Goal: Communication & Community: Participate in discussion

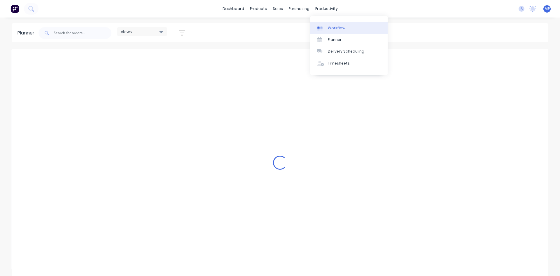
click at [332, 29] on div "Workflow" at bounding box center [337, 27] width 18 height 5
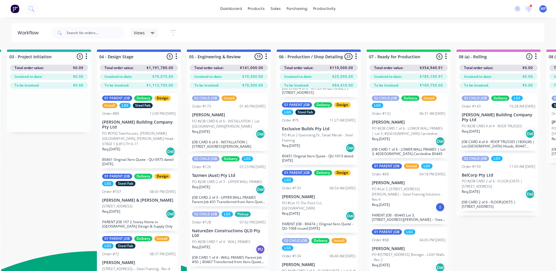
scroll to position [788, 0]
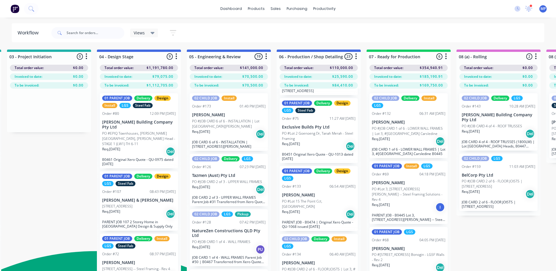
click at [304, 202] on p "PO #Lot 15 The Point Cct, [GEOGRAPHIC_DATA]" at bounding box center [319, 204] width 74 height 11
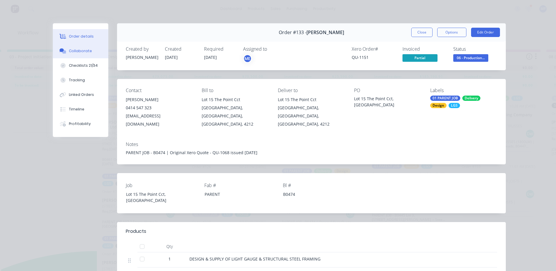
click at [82, 50] on div "Collaborate" at bounding box center [80, 50] width 23 height 5
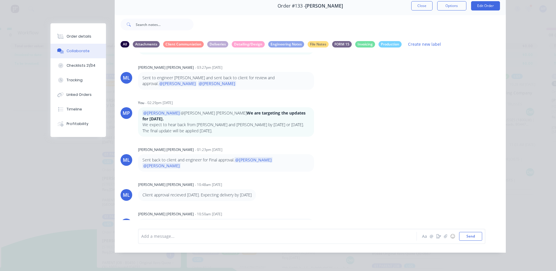
scroll to position [23, 185]
click at [209, 237] on div at bounding box center [269, 236] width 255 height 6
click at [180, 236] on span "[PERSON_NAME] is expecting the delivery by [DATE] - please advise." at bounding box center [246, 237] width 133 height 6
click at [307, 235] on div "@[PERSON_NAME] @[PERSON_NAME] is expecting the delivery by [DATE] - please advi…" at bounding box center [269, 236] width 255 height 6
click at [308, 235] on div "@[PERSON_NAME] @[PERSON_NAME] is expecting the delivery by [DATE] - please advi…" at bounding box center [269, 236] width 255 height 6
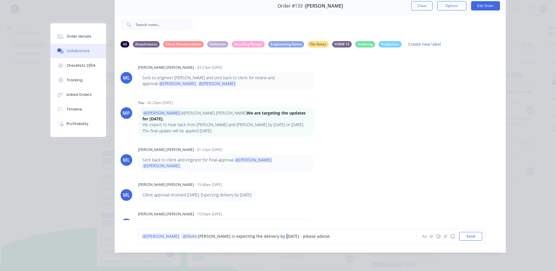
type textarea "p"
click at [261, 237] on span "[PERSON_NAME] is expecting the delivery by [DATE] - please advise." at bounding box center [264, 237] width 133 height 6
click at [289, 238] on div "@[PERSON_NAME] @[PERSON_NAME] is expecting the delivery by [DATE] - Please advi…" at bounding box center [269, 236] width 255 height 6
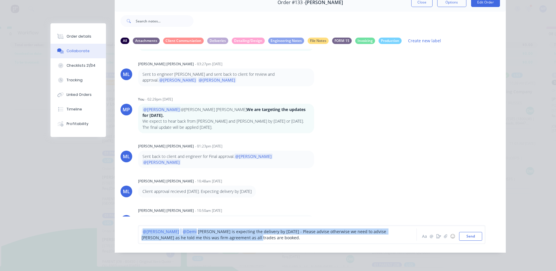
drag, startPoint x: 222, startPoint y: 242, endPoint x: 128, endPoint y: 234, distance: 94.0
click at [128, 234] on div "@[PERSON_NAME] @[PERSON_NAME] is expecting the delivery by [DATE] - Please advi…" at bounding box center [310, 235] width 391 height 36
copy div "@[PERSON_NAME] @[PERSON_NAME] is expecting the delivery by [DATE] - Please advi…"
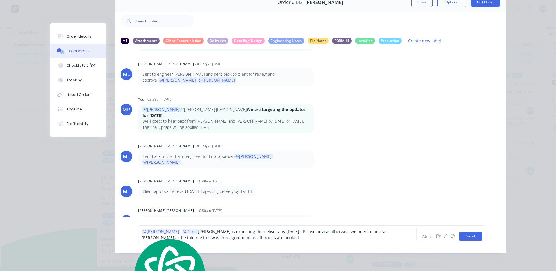
click at [471, 240] on button "Send" at bounding box center [470, 236] width 23 height 9
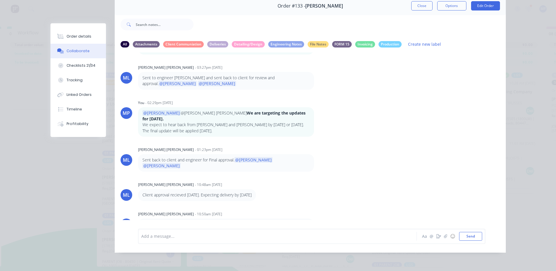
click at [402, 133] on div "PC [PERSON_NAME] - 08:17am [DATE] Slab being poured on the [DATE]. I had confir…" at bounding box center [310, 137] width 391 height 168
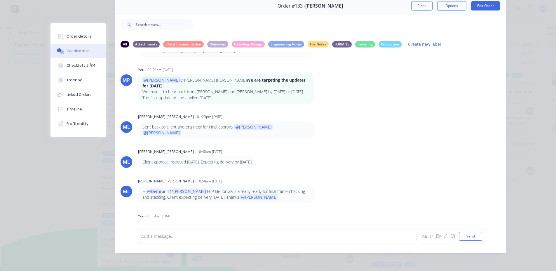
scroll to position [238, 0]
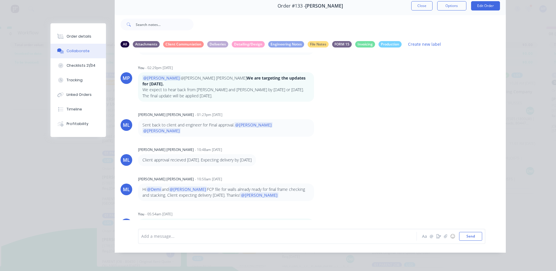
click at [317, 228] on icon "button" at bounding box center [317, 230] width 1 height 5
click at [328, 218] on button "Edit" at bounding box center [339, 223] width 37 height 10
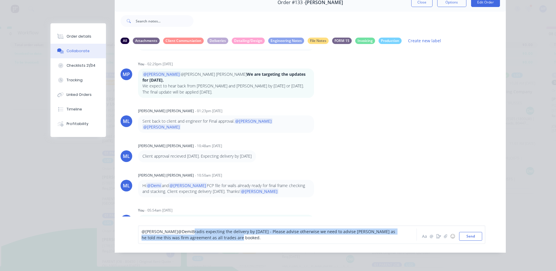
drag, startPoint x: 219, startPoint y: 242, endPoint x: 173, endPoint y: 235, distance: 46.7
click at [173, 235] on div "@[PERSON_NAME] @DemiBrad is expecting the delivery by [DATE] - Please advise ot…" at bounding box center [269, 235] width 255 height 12
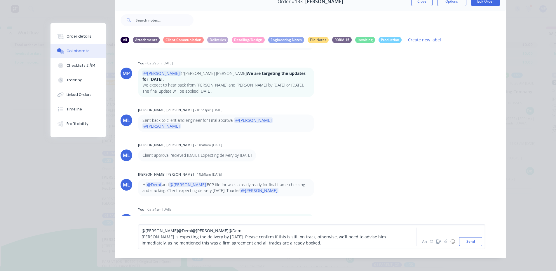
drag, startPoint x: 470, startPoint y: 247, endPoint x: 211, endPoint y: 229, distance: 259.1
click at [250, 238] on div "@[PERSON_NAME] @Demi @[PERSON_NAME] @[PERSON_NAME] is expecting the delivery by…" at bounding box center [311, 237] width 341 height 18
click at [212, 234] on div "@[PERSON_NAME] @Demi @[PERSON_NAME] @Demi" at bounding box center [269, 231] width 255 height 6
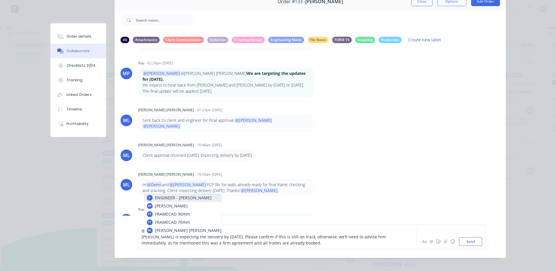
click at [237, 246] on span "[PERSON_NAME] is expecting the delivery by [DATE]. Please confirm if this is st…" at bounding box center [264, 240] width 245 height 12
click at [183, 234] on div "@[PERSON_NAME] @Demi @M" at bounding box center [269, 231] width 255 height 6
click at [271, 232] on div "@[PERSON_NAME] @Demi @M" at bounding box center [269, 231] width 255 height 6
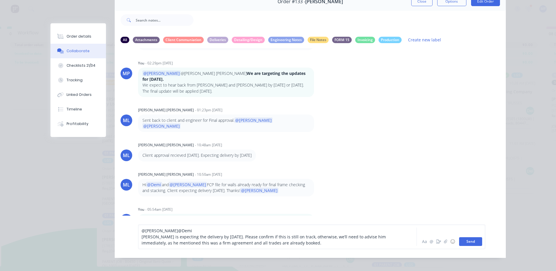
click at [471, 246] on button "Send" at bounding box center [470, 242] width 23 height 9
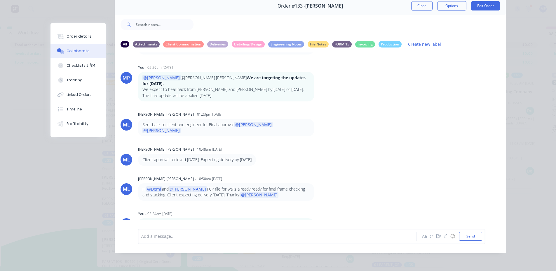
click at [407, 145] on div "ML [PERSON_NAME] [PERSON_NAME] - 10:48am [DATE] Client approval recieved [DATE]…" at bounding box center [310, 155] width 391 height 20
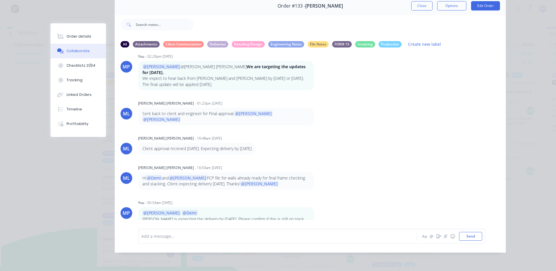
scroll to position [250, 0]
click at [390, 165] on div "ML [PERSON_NAME] [PERSON_NAME] - 10:50am [DATE] Hi @Demi and @[PERSON_NAME] FCP…" at bounding box center [310, 176] width 391 height 27
click at [425, 1] on button "Close" at bounding box center [421, 5] width 21 height 9
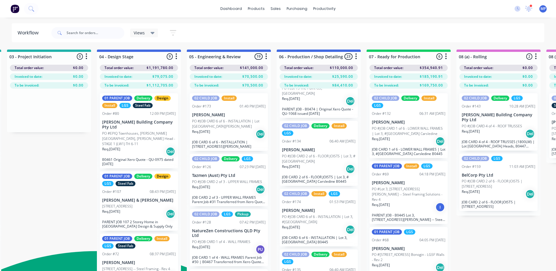
scroll to position [905, 0]
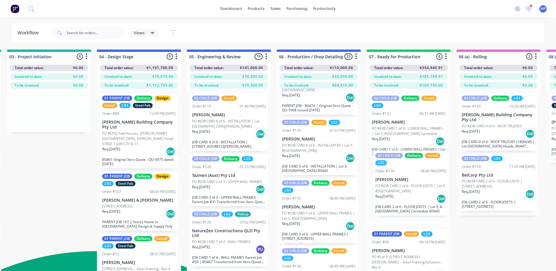
drag, startPoint x: 295, startPoint y: 148, endPoint x: 390, endPoint y: 187, distance: 102.4
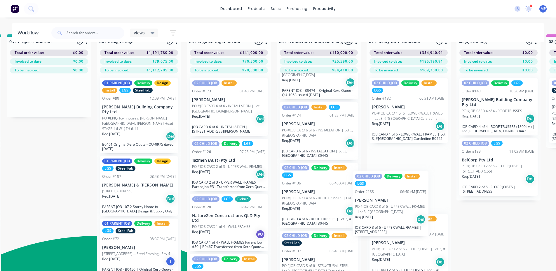
scroll to position [16, 185]
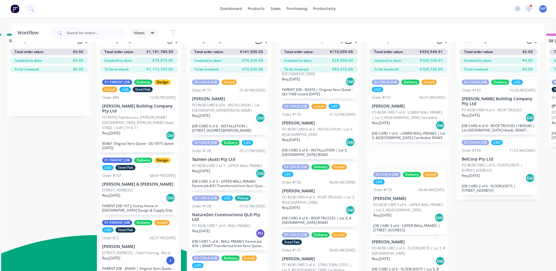
drag, startPoint x: 299, startPoint y: 209, endPoint x: 392, endPoint y: 205, distance: 92.9
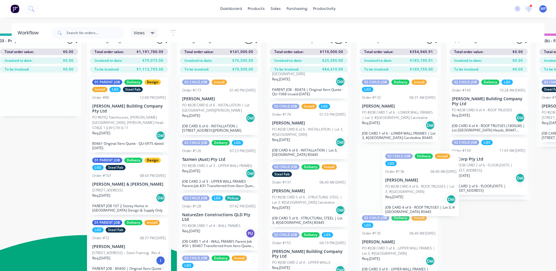
scroll to position [16, 199]
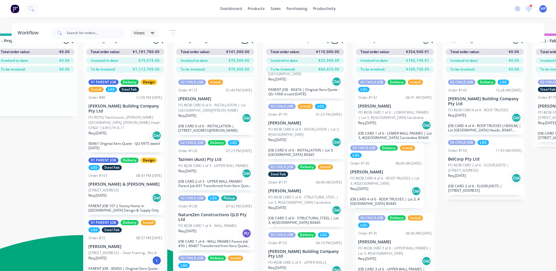
drag, startPoint x: 298, startPoint y: 193, endPoint x: 368, endPoint y: 179, distance: 71.2
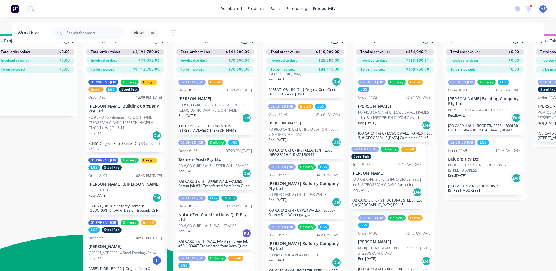
drag, startPoint x: 286, startPoint y: 193, endPoint x: 371, endPoint y: 180, distance: 85.9
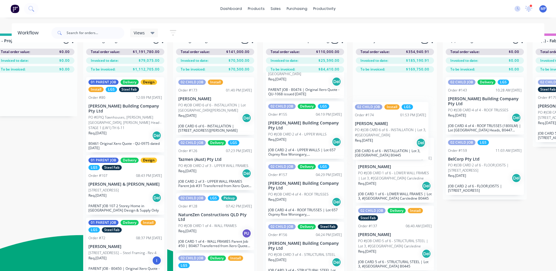
drag, startPoint x: 287, startPoint y: 125, endPoint x: 375, endPoint y: 130, distance: 88.3
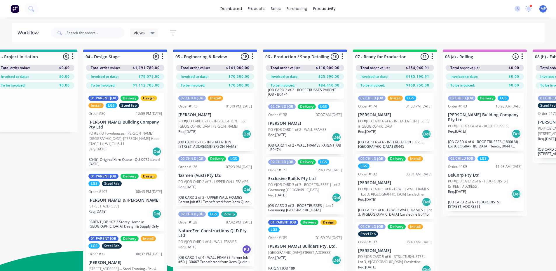
scroll to position [58, 0]
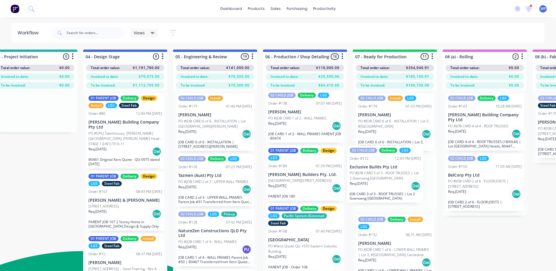
drag, startPoint x: 285, startPoint y: 175, endPoint x: 368, endPoint y: 174, distance: 83.5
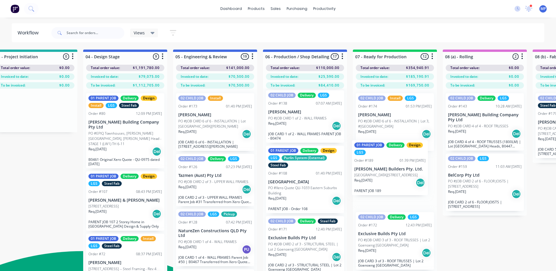
drag, startPoint x: 285, startPoint y: 180, endPoint x: 373, endPoint y: 173, distance: 88.1
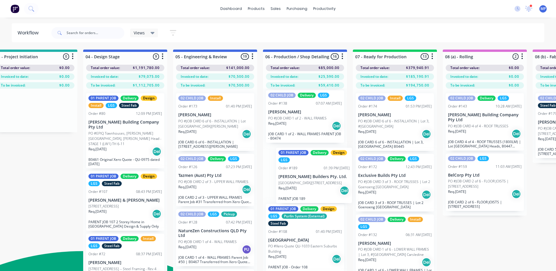
drag, startPoint x: 377, startPoint y: 189, endPoint x: 295, endPoint y: 182, distance: 82.0
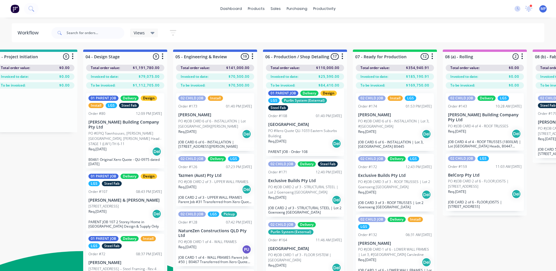
scroll to position [175, 0]
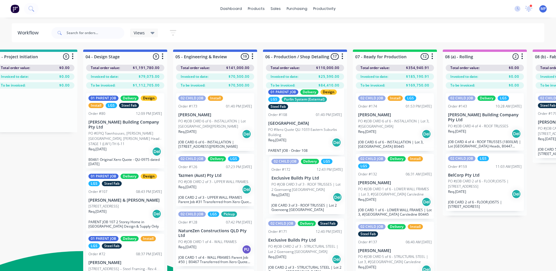
drag, startPoint x: 379, startPoint y: 184, endPoint x: 291, endPoint y: 186, distance: 88.2
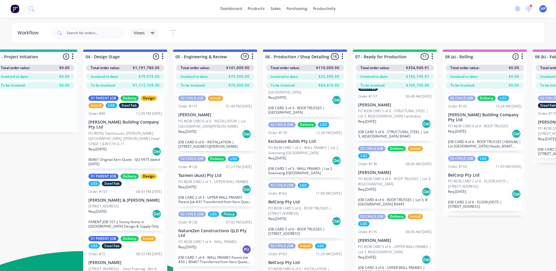
scroll to position [525, 0]
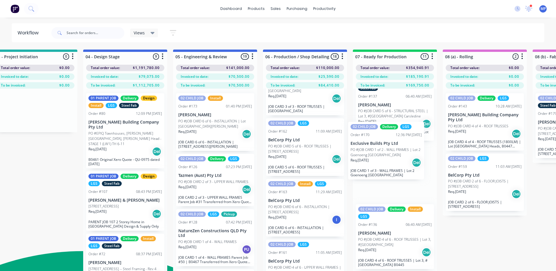
drag, startPoint x: 289, startPoint y: 153, endPoint x: 373, endPoint y: 155, distance: 83.8
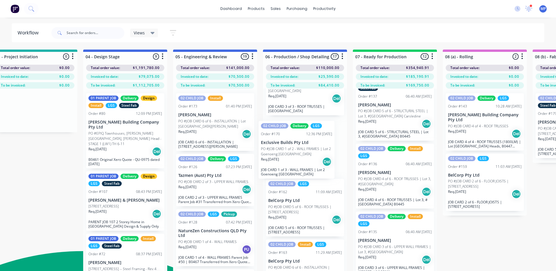
drag, startPoint x: 378, startPoint y: 173, endPoint x: 279, endPoint y: 150, distance: 101.6
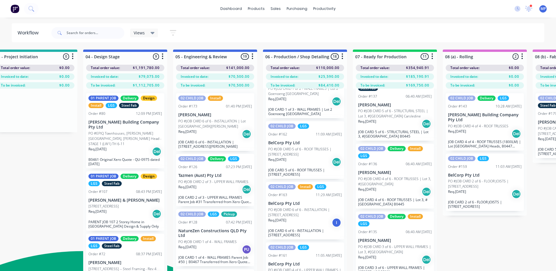
scroll to position [584, 0]
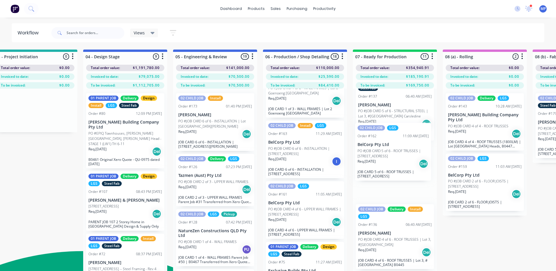
drag, startPoint x: 290, startPoint y: 151, endPoint x: 381, endPoint y: 153, distance: 90.8
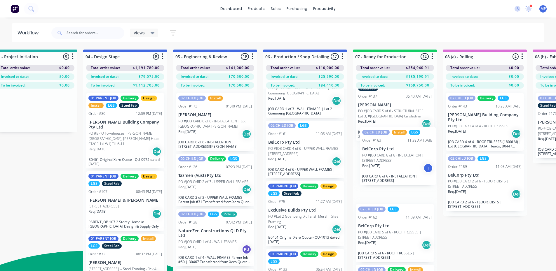
drag, startPoint x: 285, startPoint y: 156, endPoint x: 381, endPoint y: 162, distance: 95.9
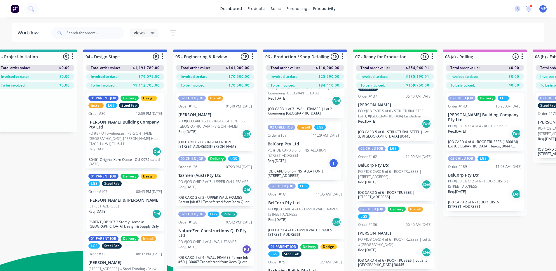
drag, startPoint x: 387, startPoint y: 173, endPoint x: 295, endPoint y: 151, distance: 94.4
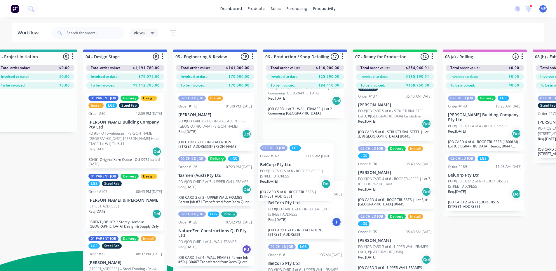
drag, startPoint x: 386, startPoint y: 173, endPoint x: 291, endPoint y: 172, distance: 94.8
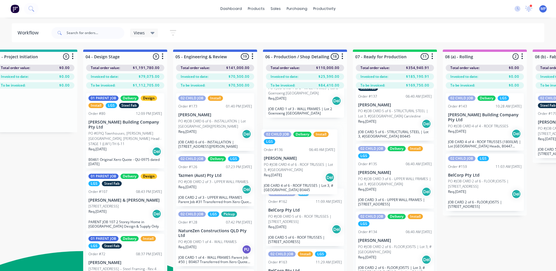
drag, startPoint x: 385, startPoint y: 184, endPoint x: 289, endPoint y: 169, distance: 96.8
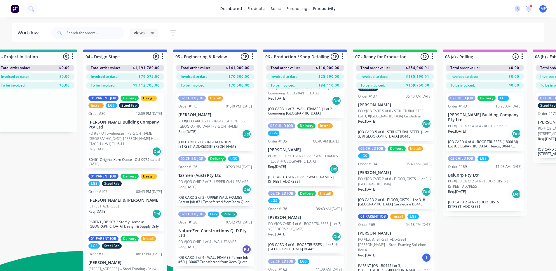
drag, startPoint x: 387, startPoint y: 178, endPoint x: 295, endPoint y: 155, distance: 94.7
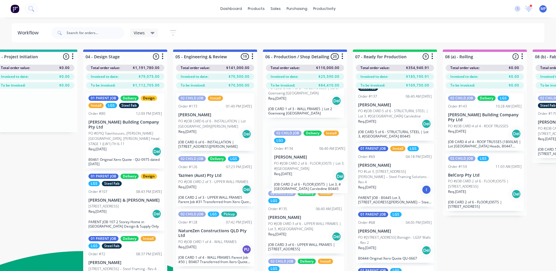
drag, startPoint x: 383, startPoint y: 183, endPoint x: 297, endPoint y: 167, distance: 87.2
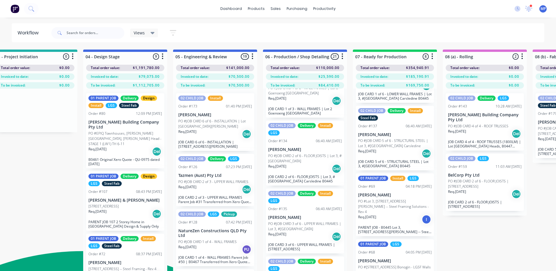
scroll to position [103, 0]
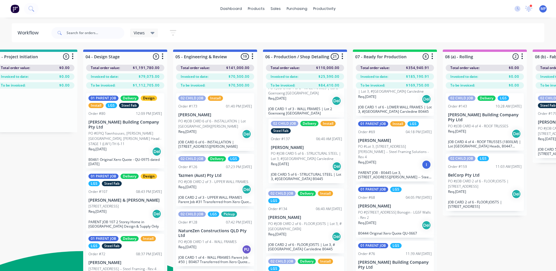
drag, startPoint x: 382, startPoint y: 156, endPoint x: 303, endPoint y: 155, distance: 79.4
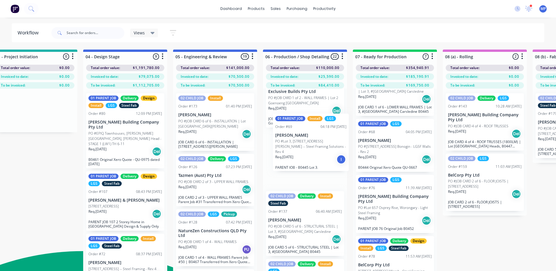
scroll to position [573, 0]
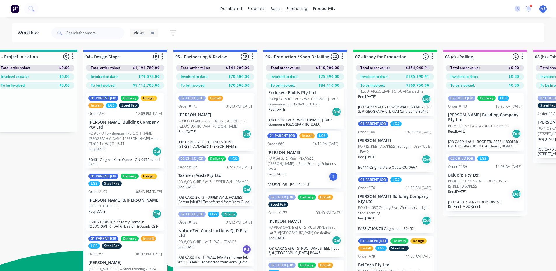
drag, startPoint x: 388, startPoint y: 149, endPoint x: 295, endPoint y: 161, distance: 93.3
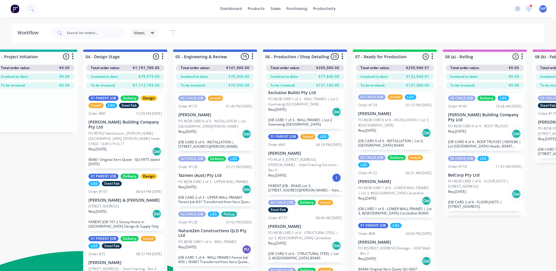
scroll to position [0, 0]
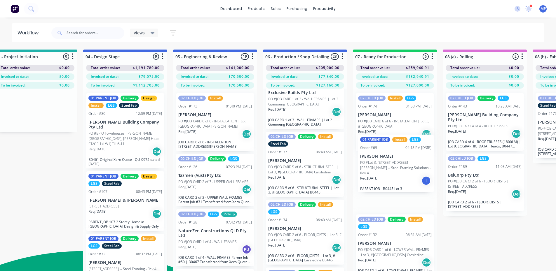
drag, startPoint x: 282, startPoint y: 162, endPoint x: 372, endPoint y: 165, distance: 90.5
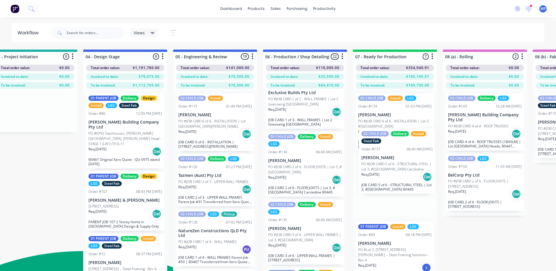
drag, startPoint x: 285, startPoint y: 168, endPoint x: 378, endPoint y: 165, distance: 93.1
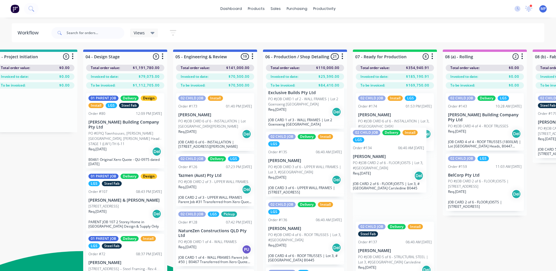
drag, startPoint x: 294, startPoint y: 167, endPoint x: 380, endPoint y: 162, distance: 86.5
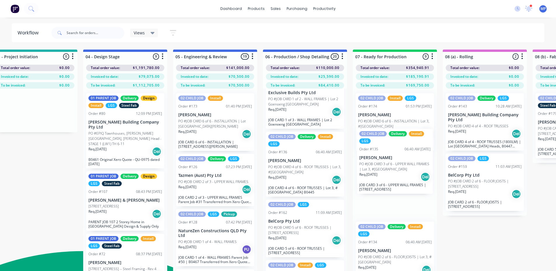
drag, startPoint x: 290, startPoint y: 164, endPoint x: 383, endPoint y: 160, distance: 93.5
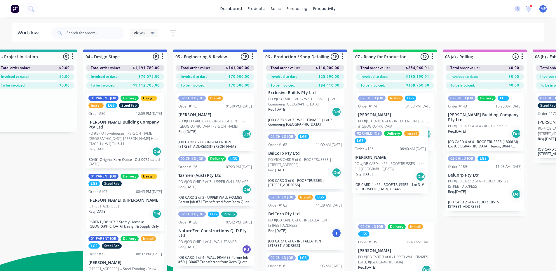
drag, startPoint x: 287, startPoint y: 167, endPoint x: 377, endPoint y: 163, distance: 90.8
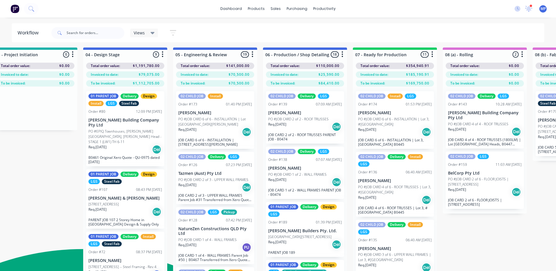
scroll to position [0, 199]
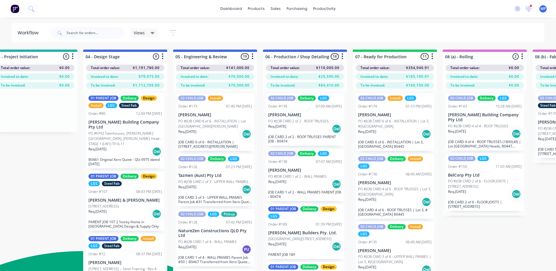
click at [345, 33] on div "Views Save new view None (Default) edit 01 - Master View - All Jobs edit 02 - M…" at bounding box center [297, 33] width 494 height 18
click at [528, 5] on div at bounding box center [528, 8] width 7 height 9
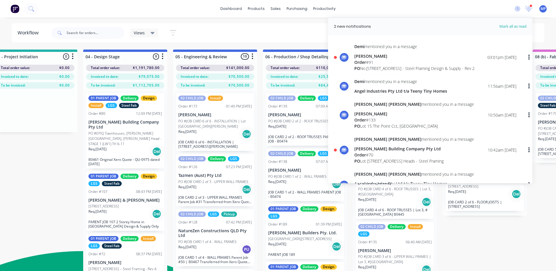
click at [376, 68] on div "[STREET_ADDRESS] - Steel Framing Design & Supply - Rev 2" at bounding box center [414, 68] width 120 height 6
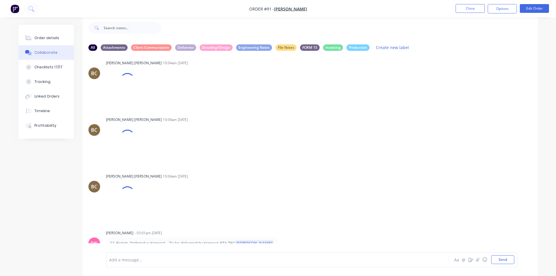
scroll to position [7389, 0]
click at [218, 259] on div at bounding box center [260, 260] width 303 height 6
click at [343, 174] on div "[PERSON_NAME] 10:04am [DATE] pm8WTusjkoa.png Labels Download" at bounding box center [310, 196] width 455 height 48
click at [411, 139] on div "[PERSON_NAME] 10:04am [DATE] pm8WTusjkoa.png Labels Download" at bounding box center [310, 139] width 455 height 48
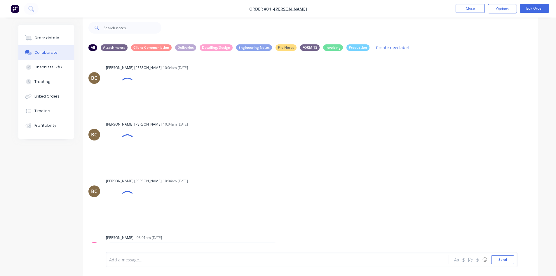
scroll to position [7394, 0]
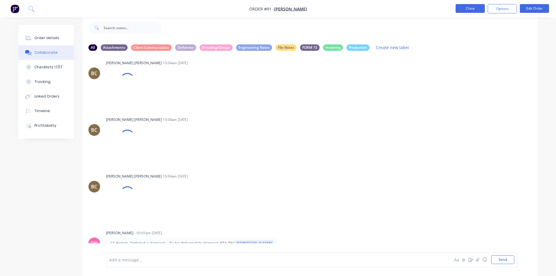
click at [470, 8] on button "Close" at bounding box center [470, 8] width 29 height 9
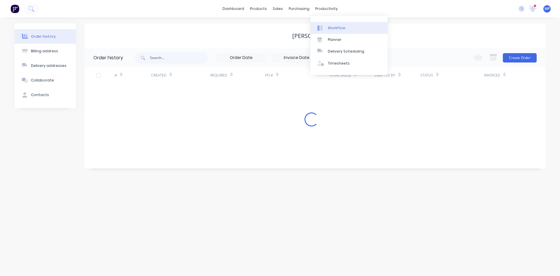
click at [332, 29] on div "Workflow" at bounding box center [337, 27] width 18 height 5
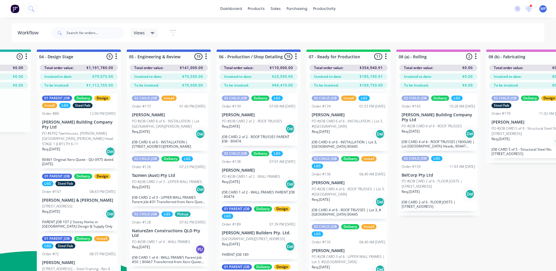
scroll to position [0, 247]
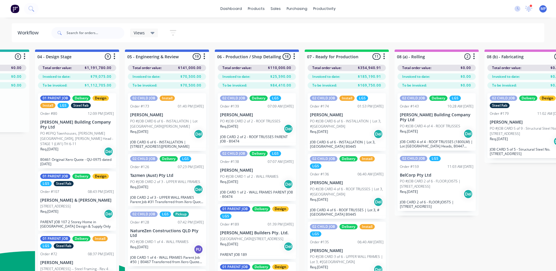
click at [456, 235] on div "Submitted 1 Summaries Total order value Invoiced to date To be invoiced Total o…" at bounding box center [531, 170] width 1566 height 240
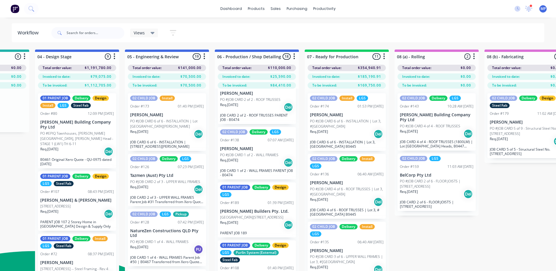
scroll to position [0, 0]
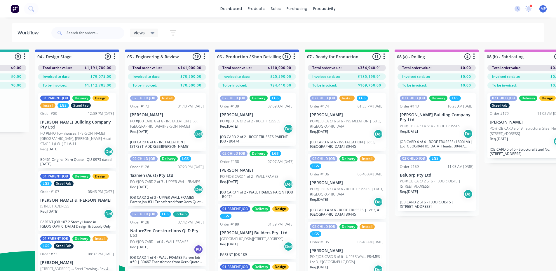
click at [151, 34] on icon at bounding box center [153, 33] width 4 height 6
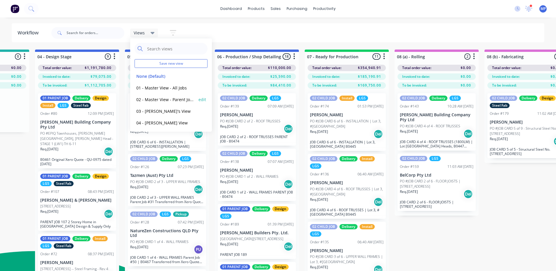
click at [168, 97] on button "02 - Master View - Parent Jobs Only" at bounding box center [166, 99] width 62 height 7
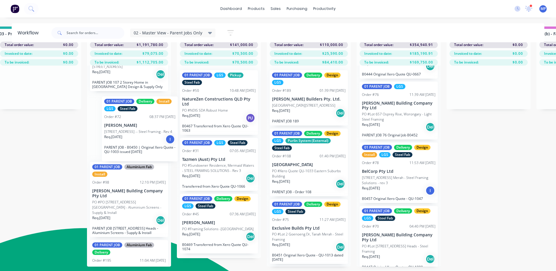
scroll to position [23, 191]
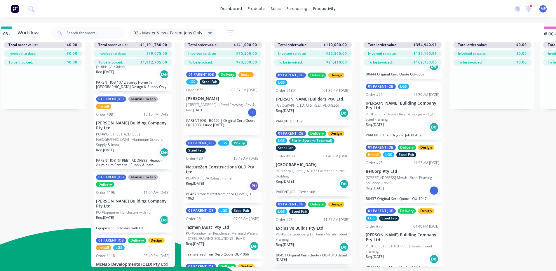
drag, startPoint x: 119, startPoint y: 135, endPoint x: 214, endPoint y: 110, distance: 98.1
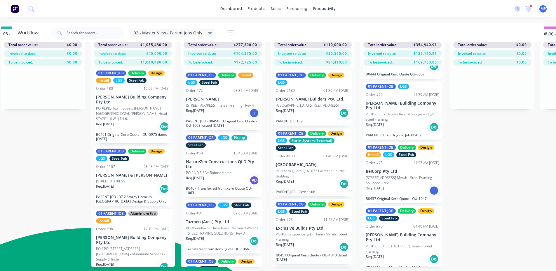
scroll to position [0, 0]
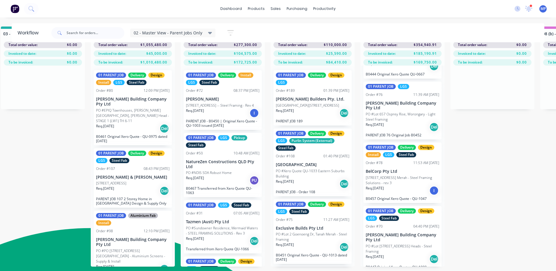
click at [208, 33] on icon at bounding box center [210, 33] width 4 height 2
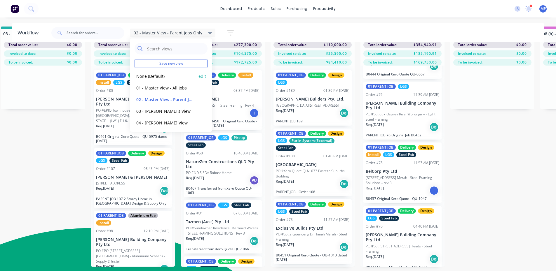
click at [162, 79] on button "None (Default)" at bounding box center [166, 76] width 62 height 7
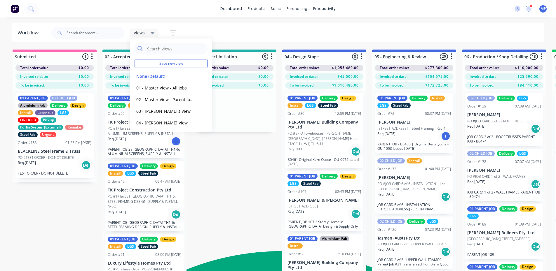
click at [175, 3] on div "dashboard products sales purchasing productivity dashboard products Product Cat…" at bounding box center [278, 9] width 556 height 18
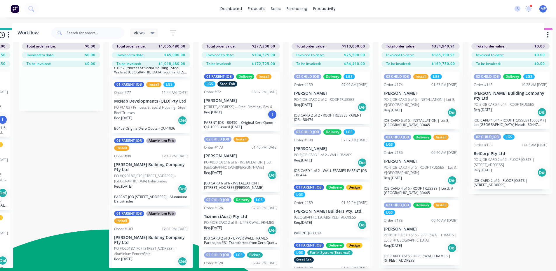
scroll to position [23, 173]
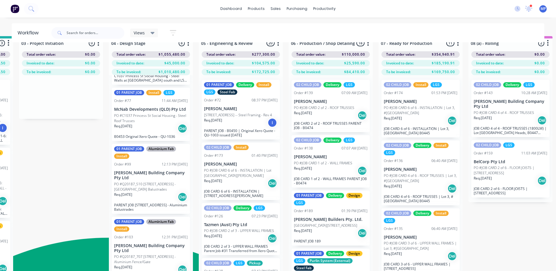
scroll to position [0, 173]
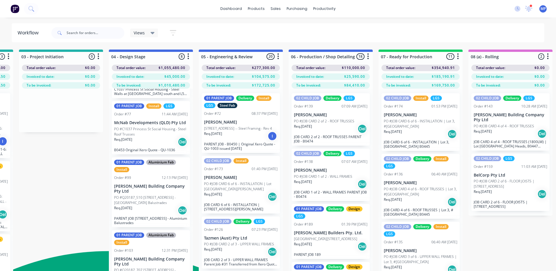
click at [315, 33] on div "Views Save new view None (Default) edit 01 - Master View - All Jobs edit 02 - M…" at bounding box center [297, 33] width 494 height 18
click at [346, 34] on div "Views Save new view None (Default) edit 01 - Master View - All Jobs edit 02 - M…" at bounding box center [297, 33] width 494 height 18
click at [235, 30] on div "Views Save new view None (Default) edit 01 - Master View - All Jobs edit 02 - M…" at bounding box center [297, 33] width 494 height 18
click at [193, 8] on div "dashboard products sales purchasing productivity dashboard products Product Cat…" at bounding box center [278, 9] width 556 height 18
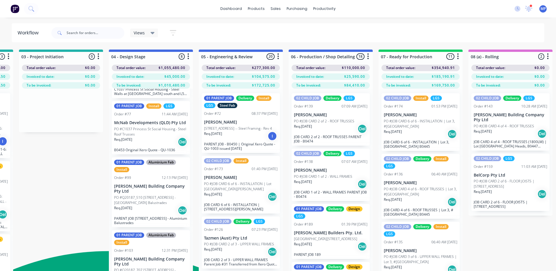
drag, startPoint x: 258, startPoint y: 35, endPoint x: 238, endPoint y: 31, distance: 20.5
click at [257, 35] on div "Views Save new view None (Default) edit 01 - Master View - All Jobs edit 02 - M…" at bounding box center [297, 33] width 494 height 18
click at [200, 6] on div "dashboard products sales purchasing productivity dashboard products Product Cat…" at bounding box center [278, 9] width 556 height 18
click at [366, 6] on div "dashboard products sales purchasing productivity dashboard products Product Cat…" at bounding box center [278, 9] width 556 height 18
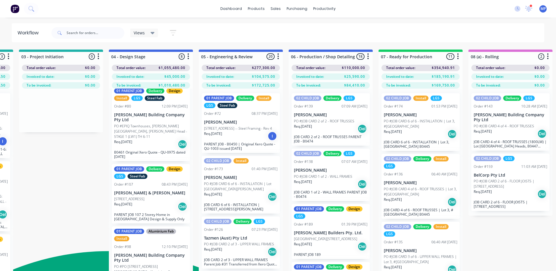
scroll to position [0, 0]
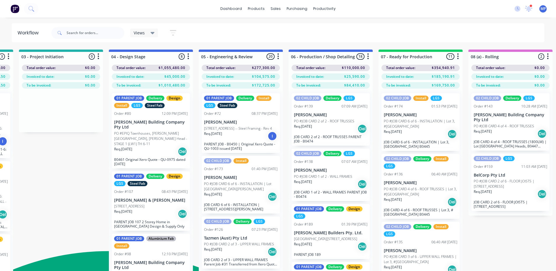
click at [529, 8] on icon at bounding box center [529, 8] width 6 height 5
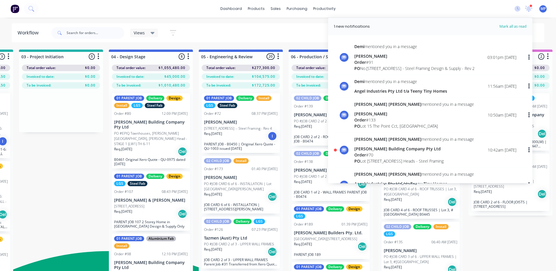
click at [390, 152] on div "[PERSON_NAME] Building Company Pty Ltd" at bounding box center [414, 149] width 120 height 6
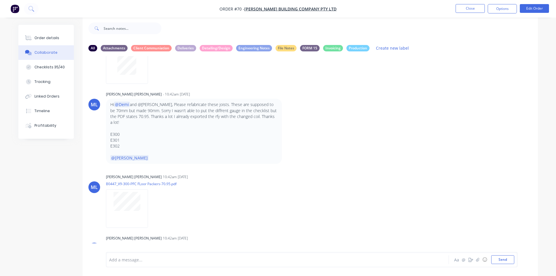
scroll to position [9, 0]
